Goal: Information Seeking & Learning: Learn about a topic

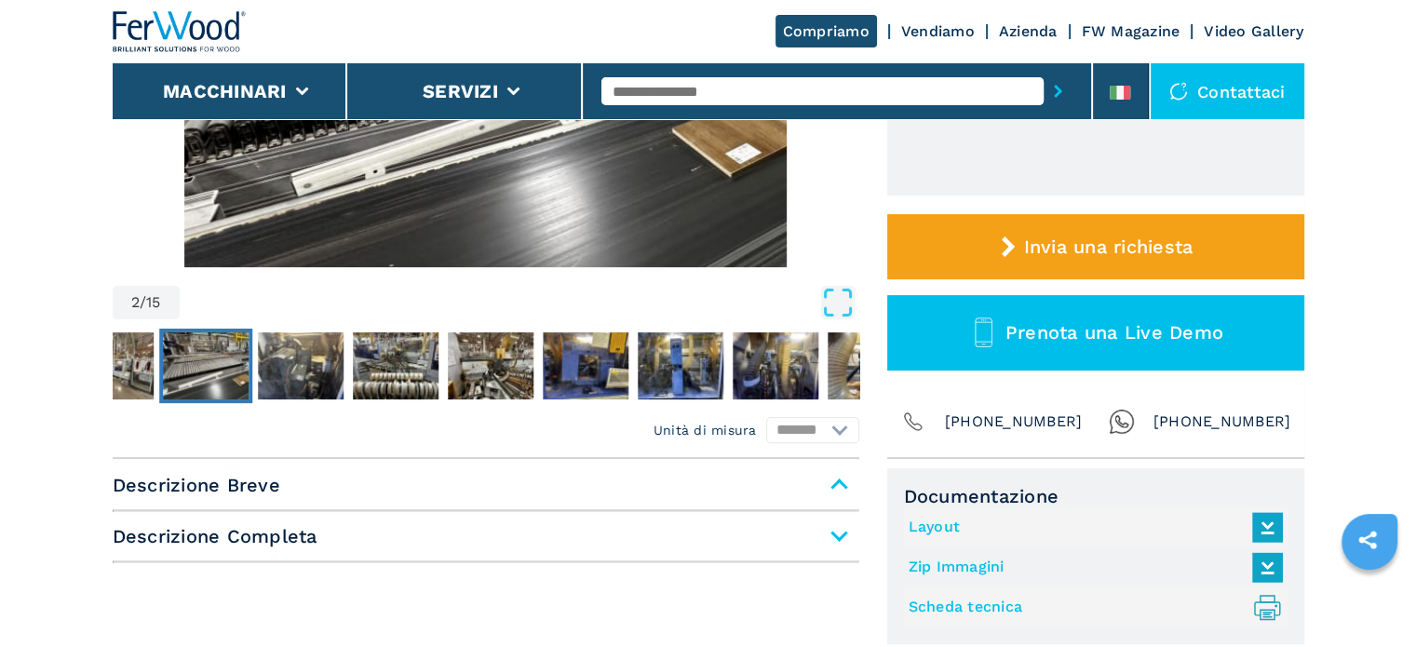
scroll to position [466, 0]
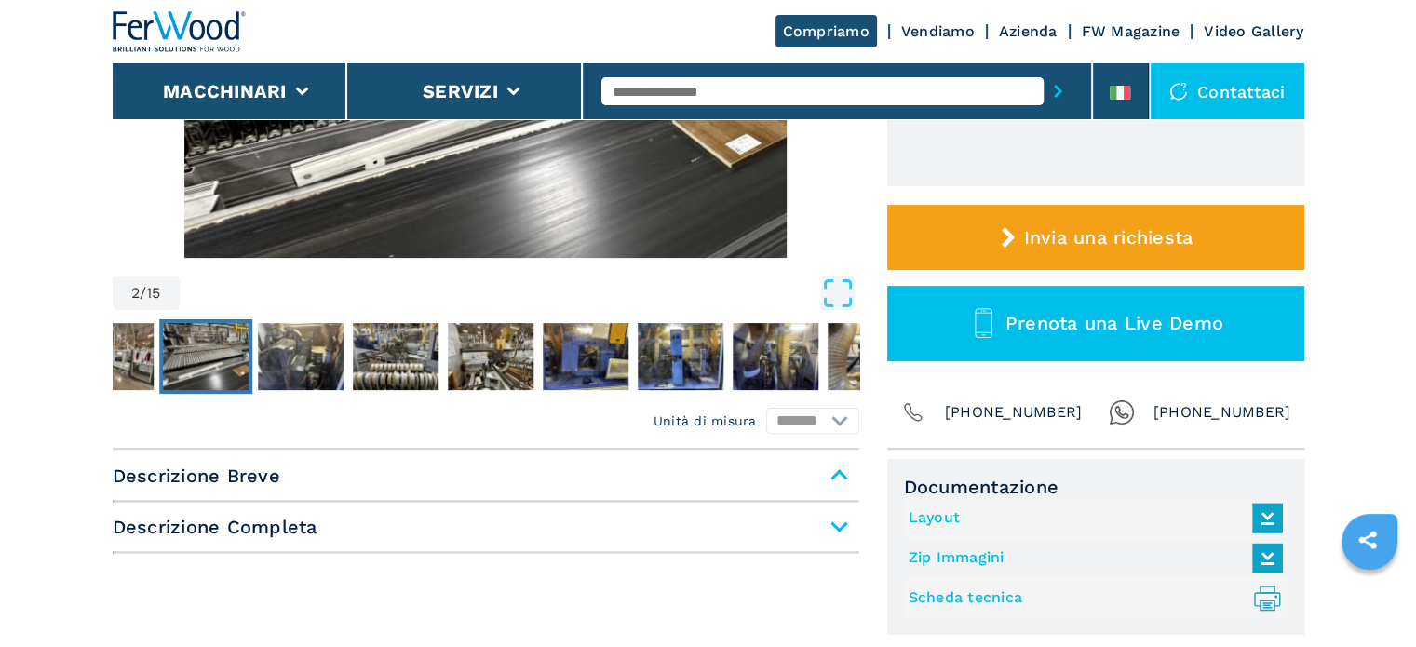
click at [932, 596] on link "Scheda tecnica .prefix__st0{stroke-linecap:round;stroke-linejoin:round}.prefix_…" at bounding box center [1091, 598] width 365 height 31
click at [875, 98] on input "text" at bounding box center [822, 91] width 442 height 28
type input "****"
click at [1044, 70] on button "submit-button" at bounding box center [1058, 91] width 29 height 43
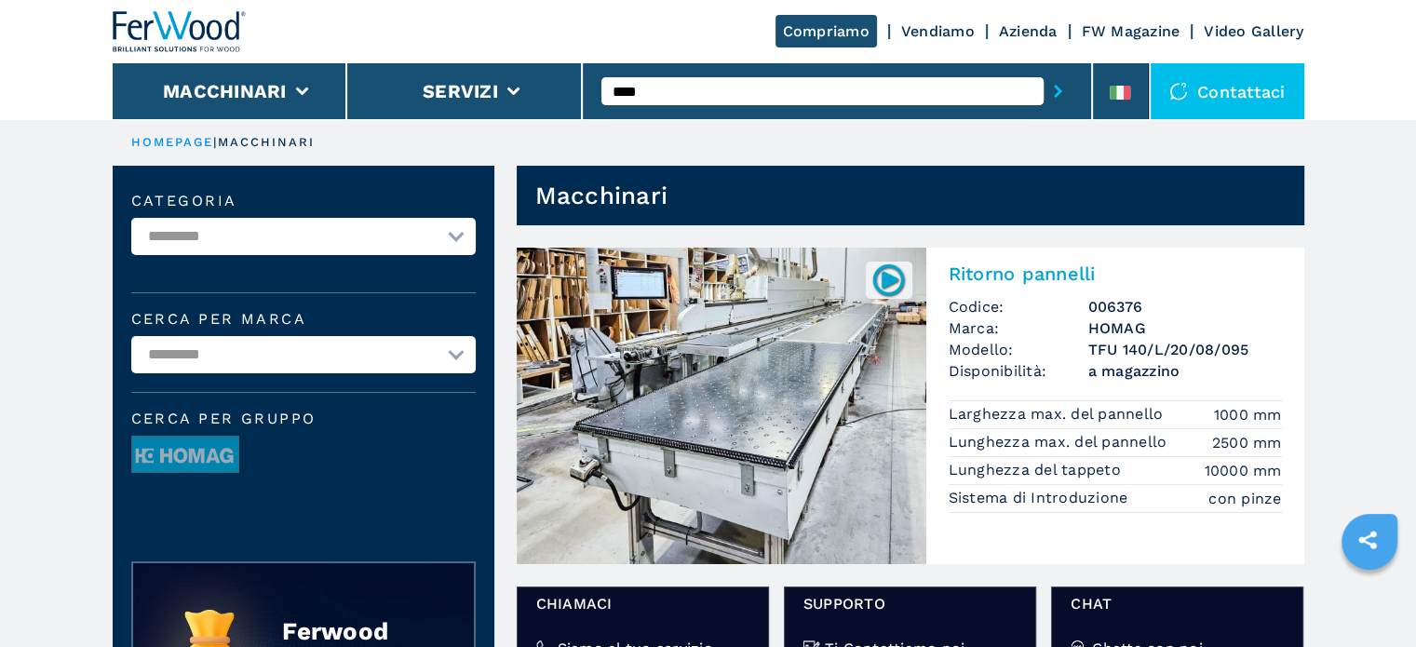
click at [1128, 301] on h3 "006376" at bounding box center [1185, 306] width 194 height 21
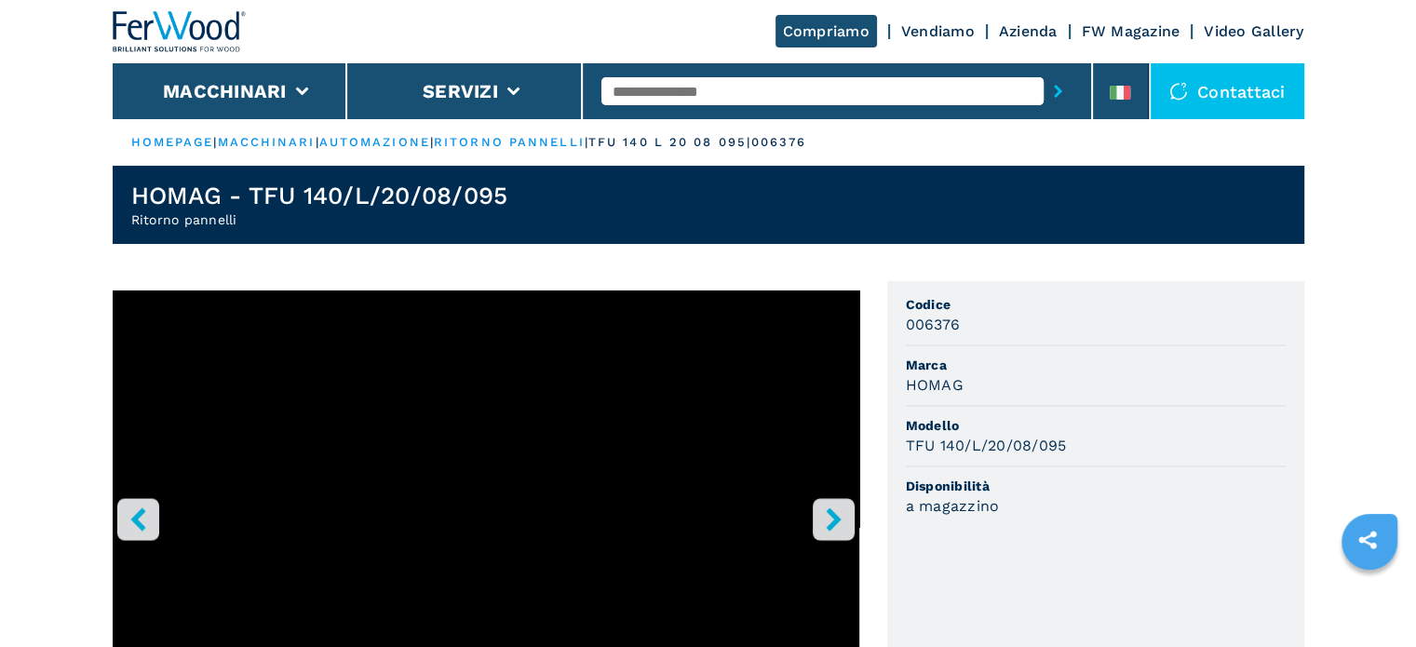
click at [835, 519] on icon "right-button" at bounding box center [833, 518] width 15 height 23
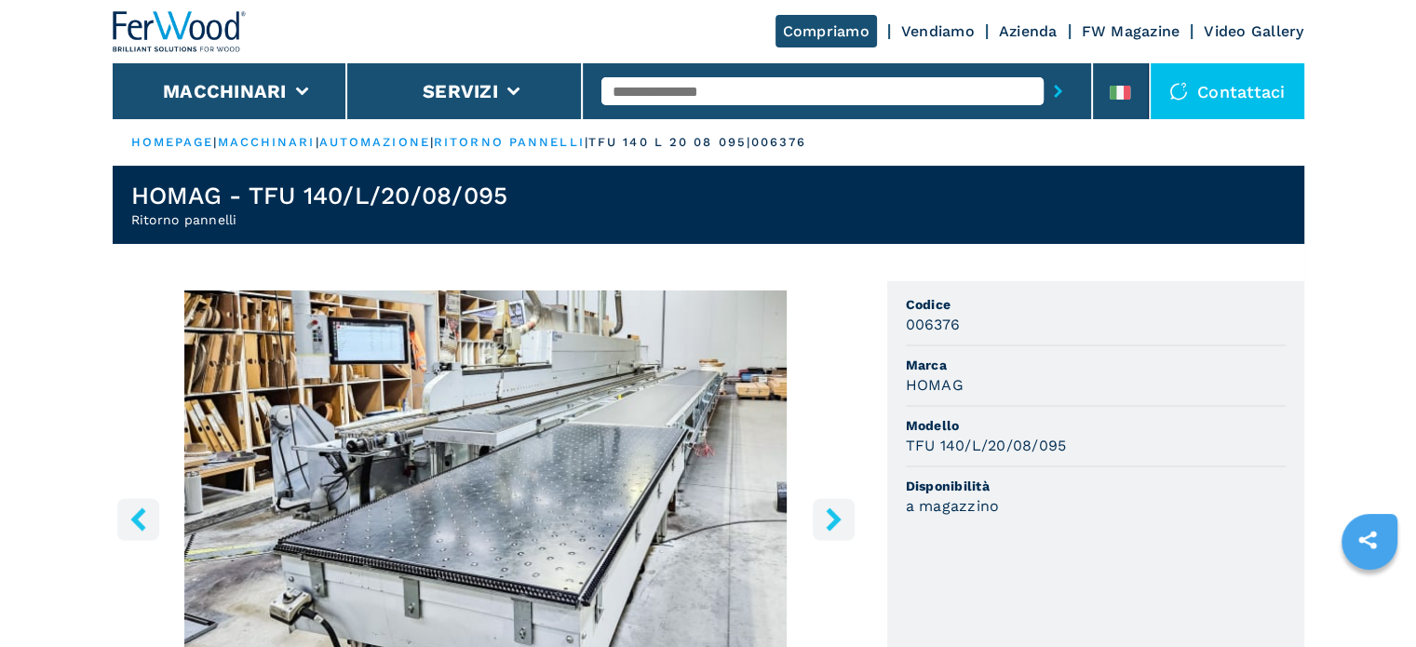
click at [835, 519] on icon "right-button" at bounding box center [833, 518] width 15 height 23
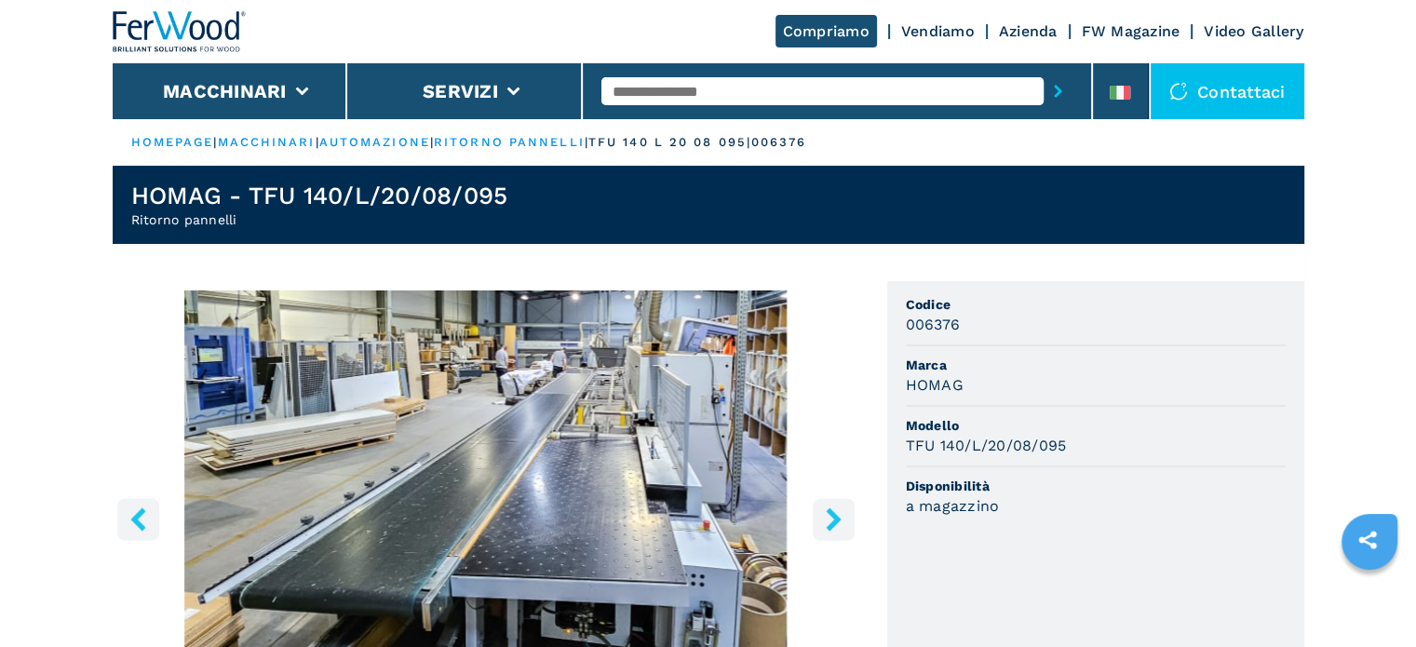
click at [835, 519] on icon "right-button" at bounding box center [833, 518] width 15 height 23
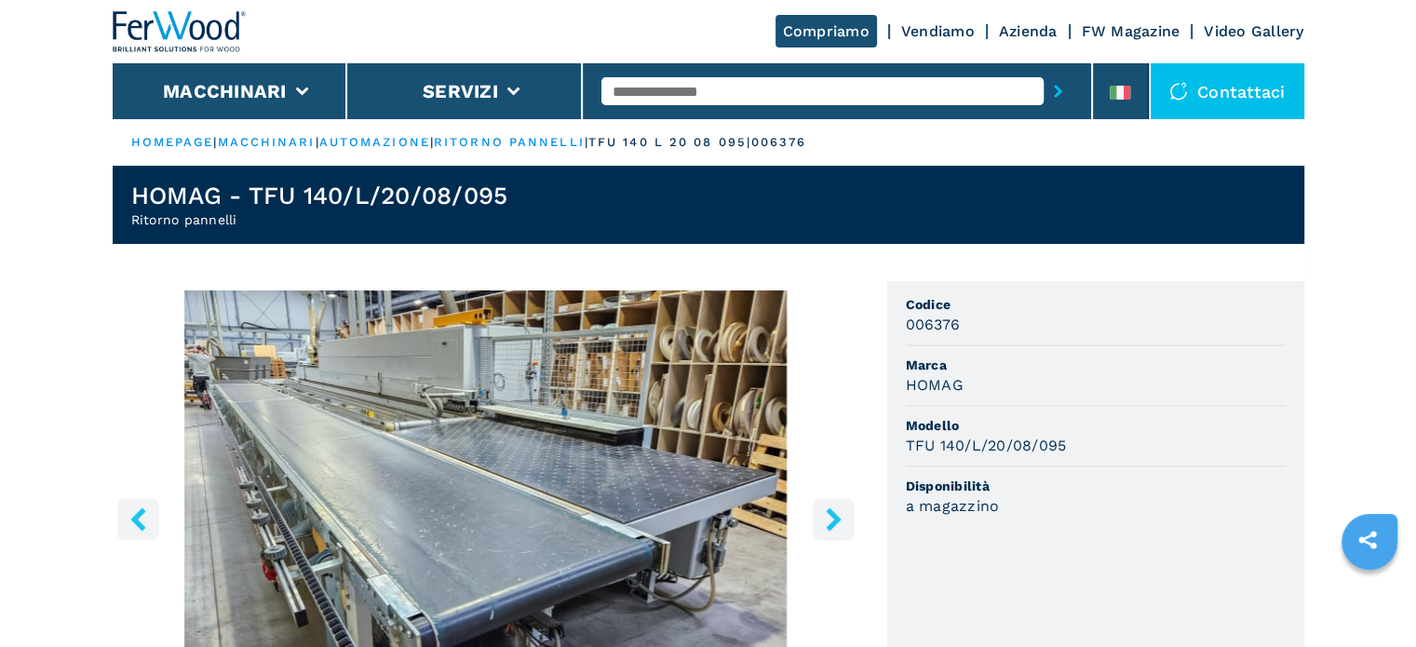
click at [831, 512] on icon "right-button" at bounding box center [833, 518] width 15 height 23
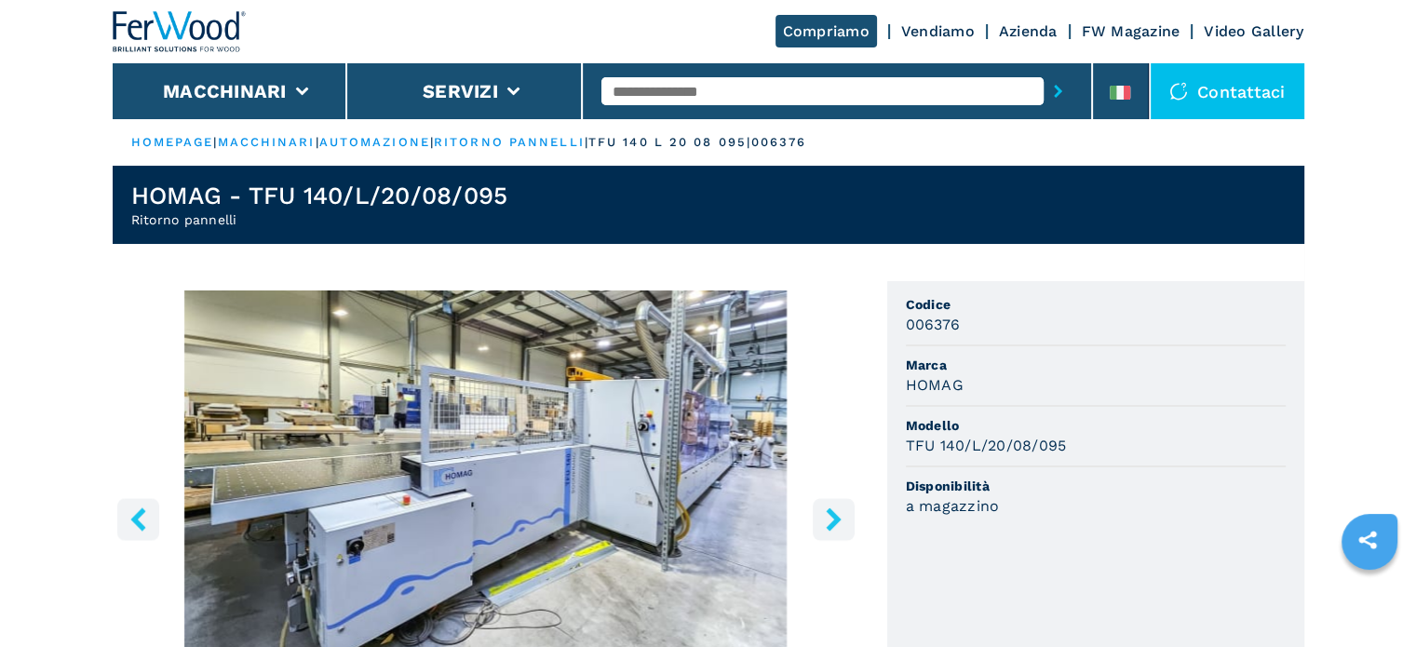
click at [838, 512] on icon "right-button" at bounding box center [833, 518] width 23 height 23
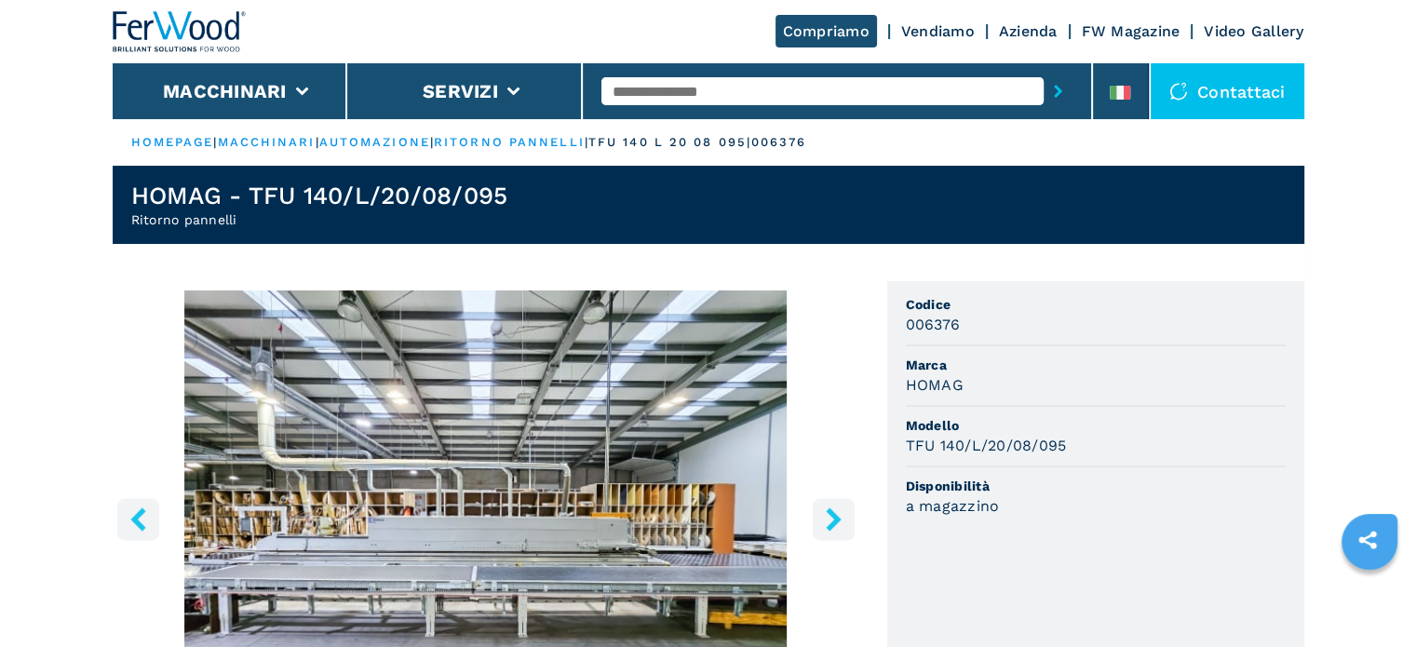
click at [838, 512] on icon "right-button" at bounding box center [833, 518] width 23 height 23
